Goal: Task Accomplishment & Management: Use online tool/utility

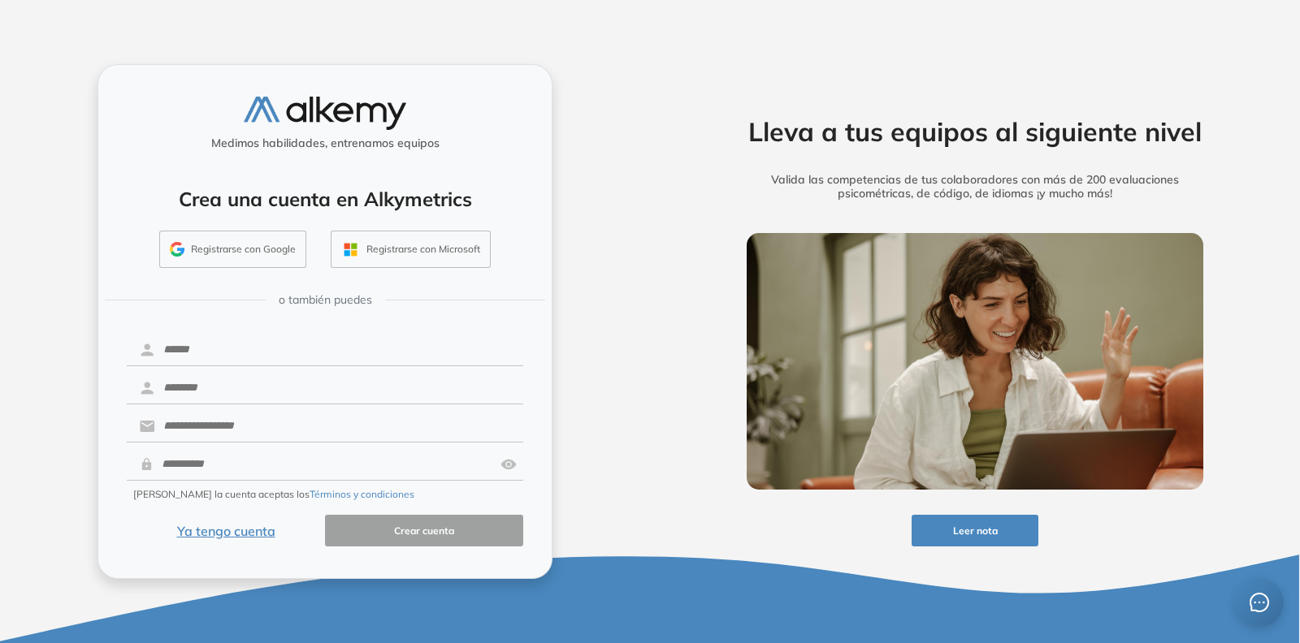
click at [213, 534] on button "Ya tengo cuenta" at bounding box center [226, 531] width 198 height 32
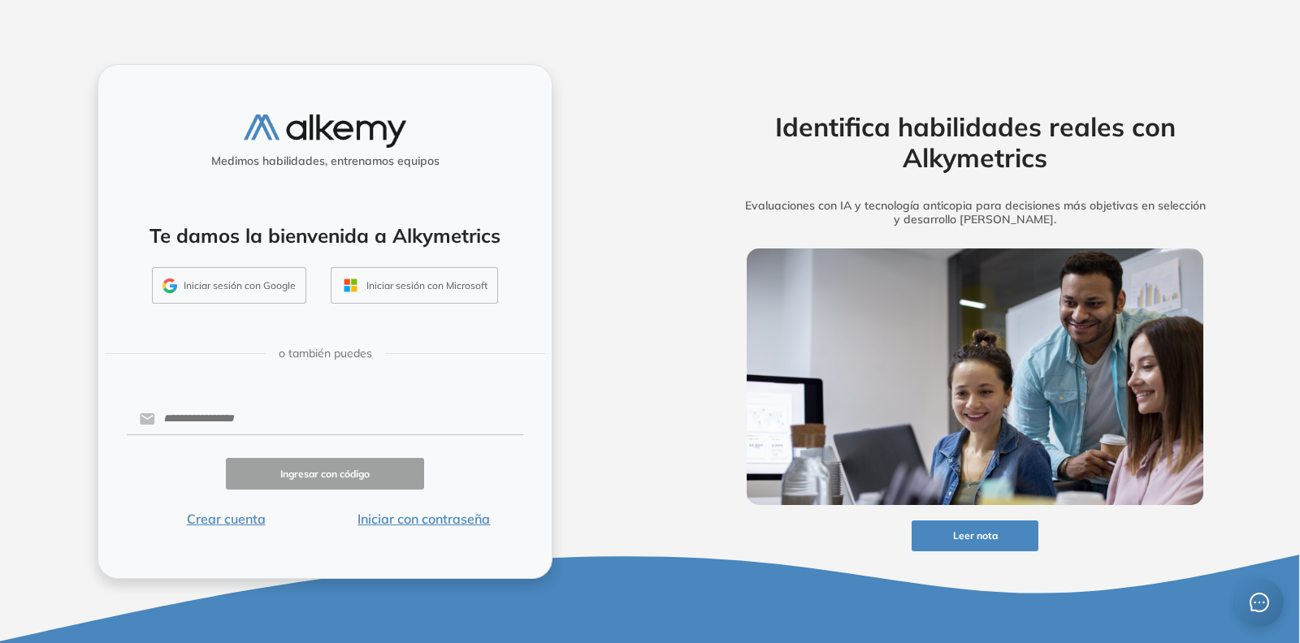
click at [276, 273] on button "Iniciar sesión con Google" at bounding box center [229, 285] width 154 height 37
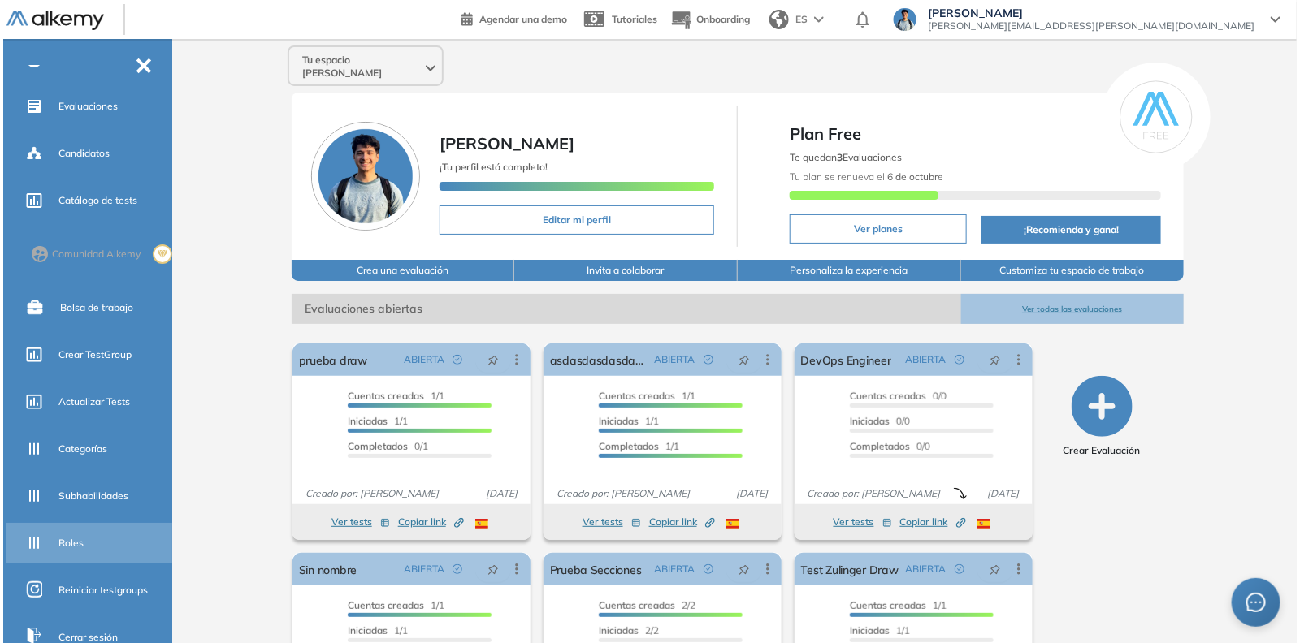
scroll to position [271, 0]
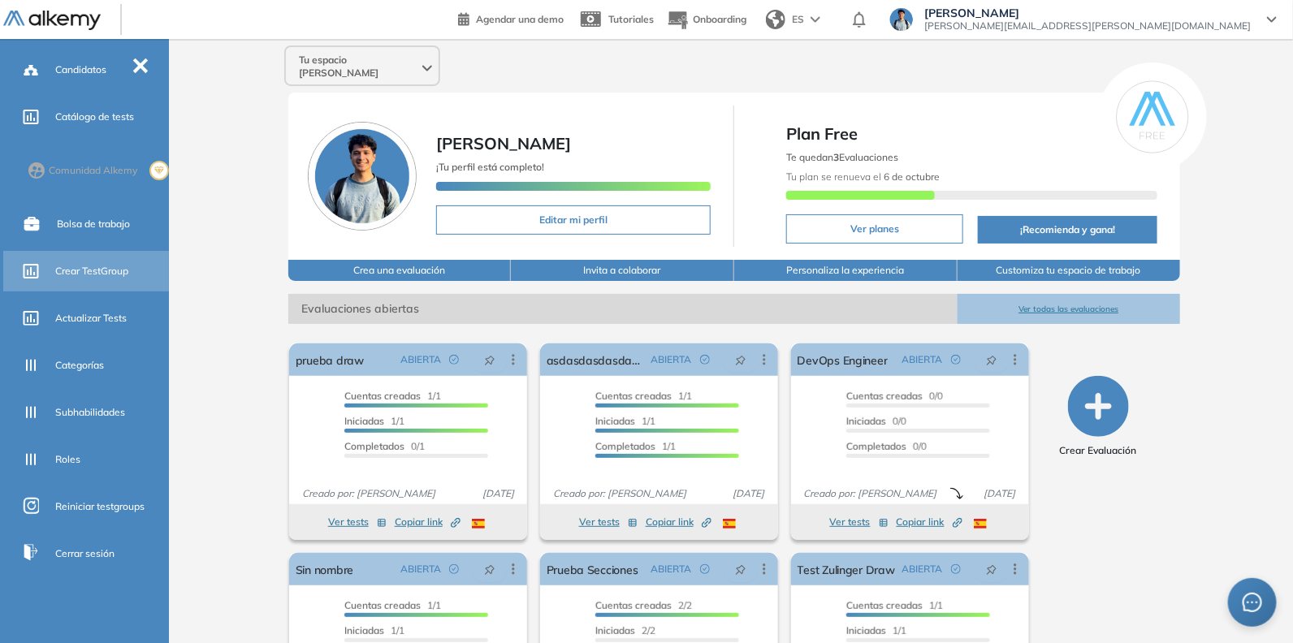
click at [85, 284] on div "Crear TestGroup" at bounding box center [87, 271] width 169 height 41
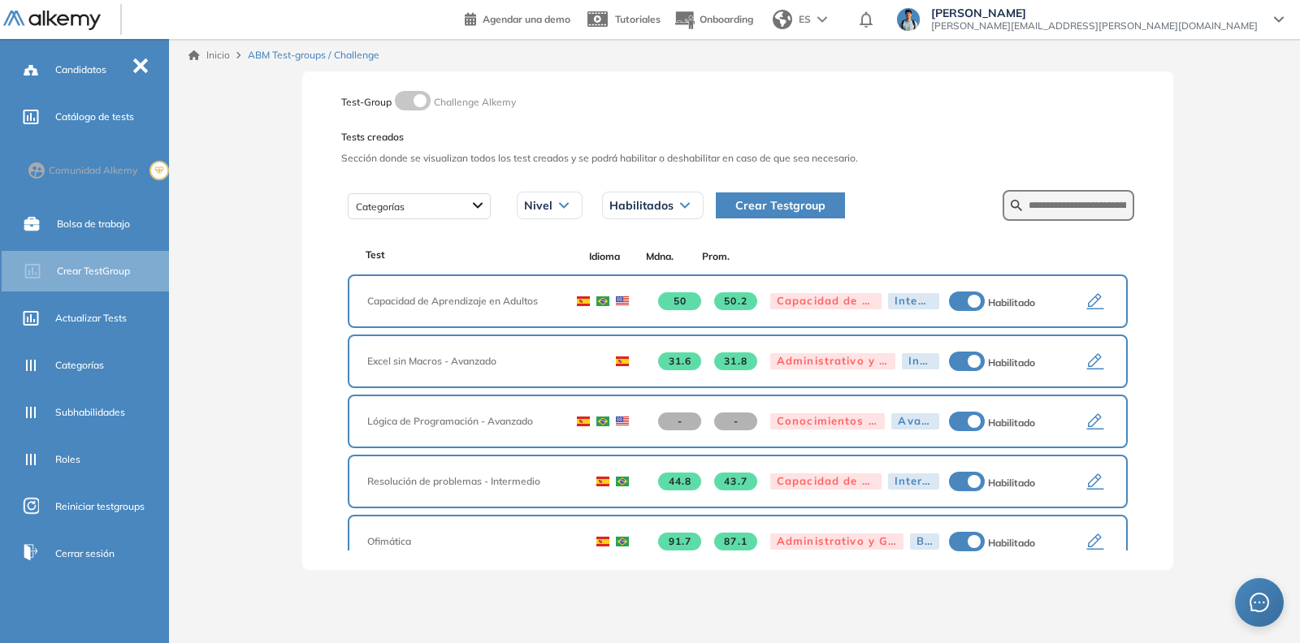
click at [1087, 307] on icon "button" at bounding box center [1095, 302] width 17 height 16
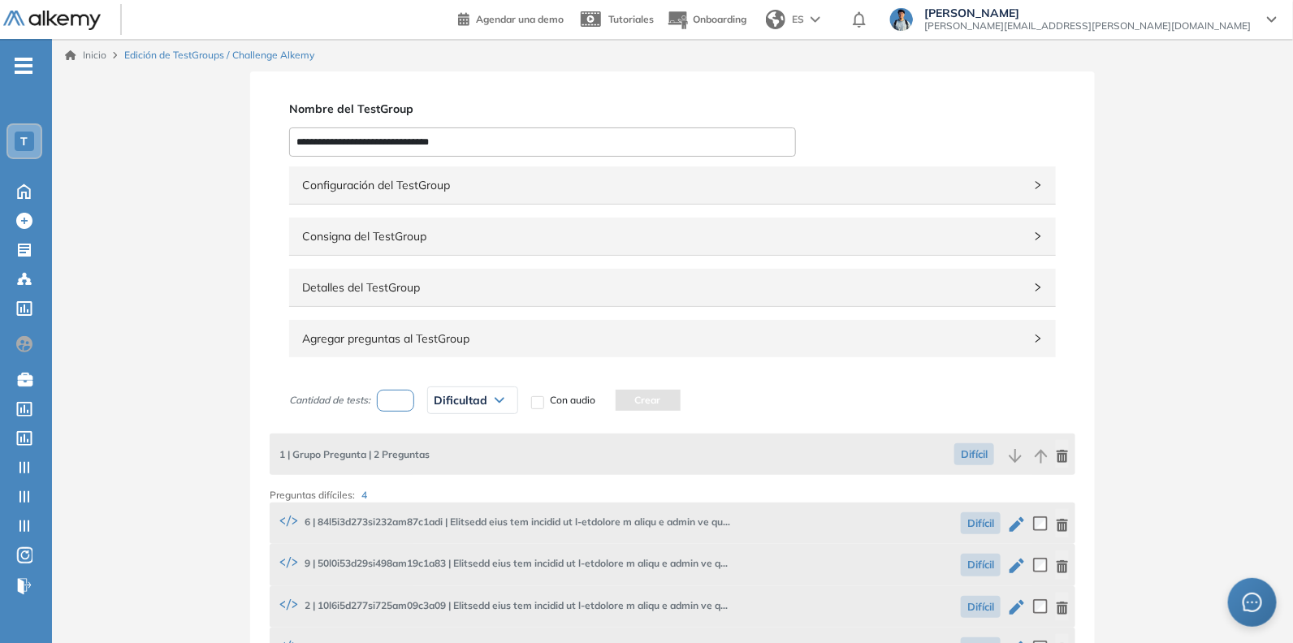
click at [550, 293] on span "Detalles del TestGroup" at bounding box center [662, 288] width 721 height 18
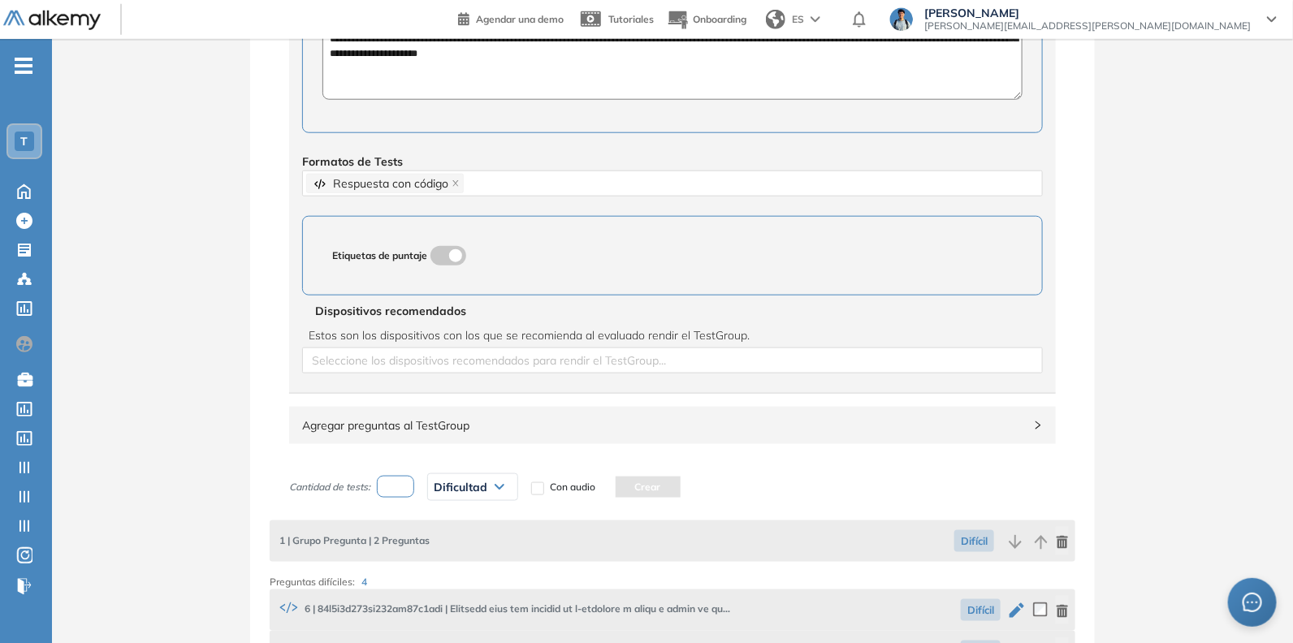
scroll to position [913, 0]
